Goal: Task Accomplishment & Management: Use online tool/utility

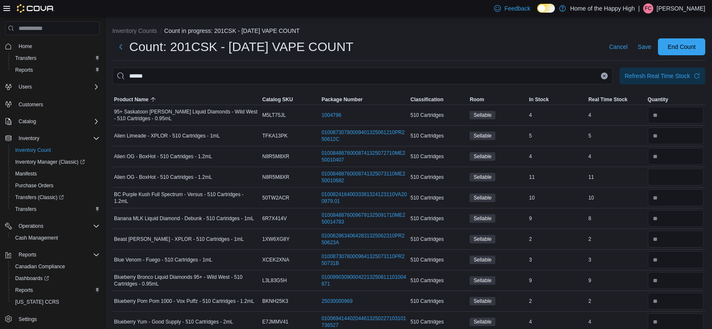
scroll to position [186, 0]
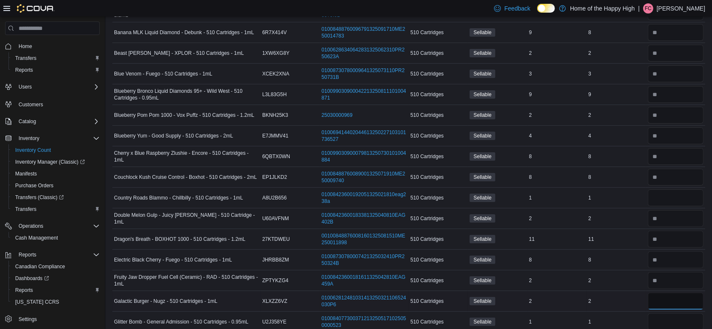
click at [667, 302] on input "number" at bounding box center [675, 301] width 56 height 17
type input "*"
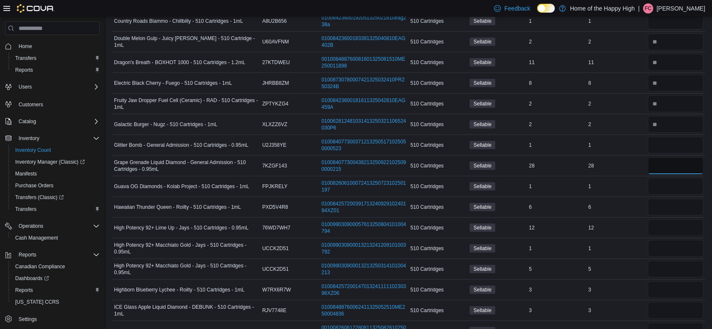
type input "*"
click at [663, 245] on input "number" at bounding box center [675, 248] width 56 height 17
click at [664, 269] on input "number" at bounding box center [675, 269] width 56 height 17
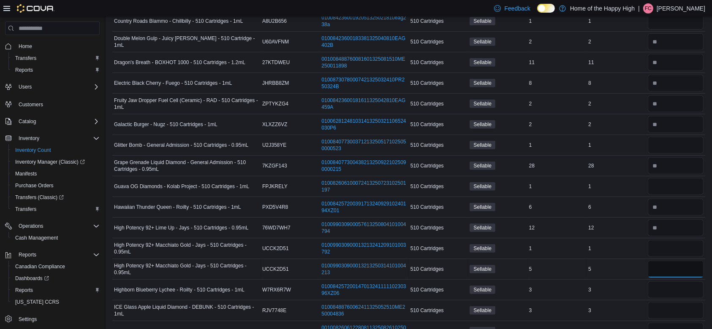
type input "*"
click at [665, 254] on input "number" at bounding box center [675, 248] width 56 height 17
type input "*"
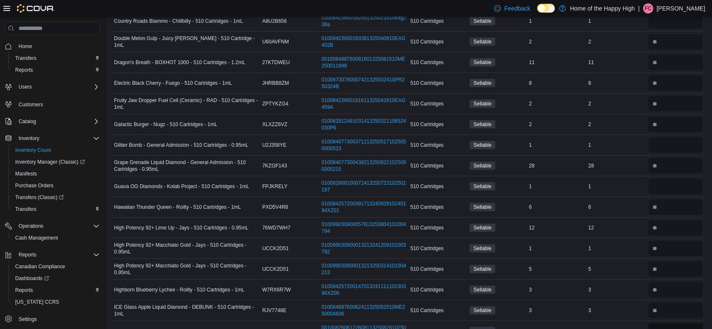
scroll to position [372, 0]
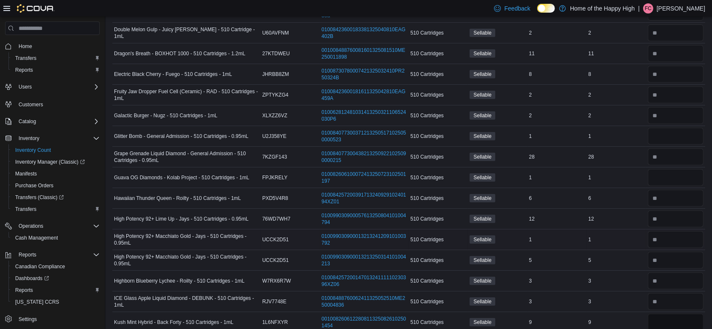
type input "*"
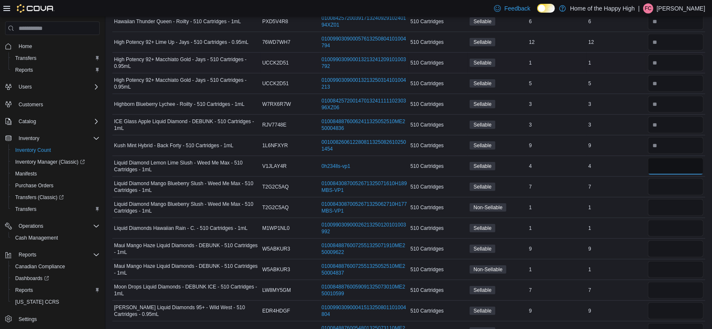
type input "*"
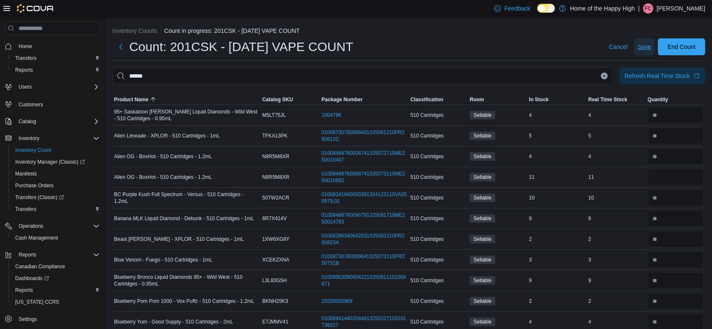
click at [651, 46] on span "Save" at bounding box center [644, 47] width 14 height 8
